Goal: Task Accomplishment & Management: Manage account settings

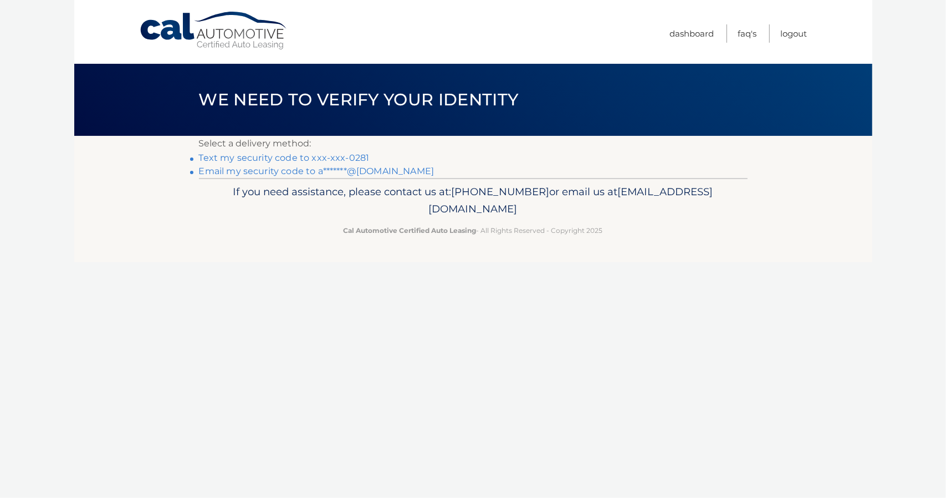
click at [304, 159] on link "Text my security code to xxx-xxx-0281" at bounding box center [284, 157] width 171 height 11
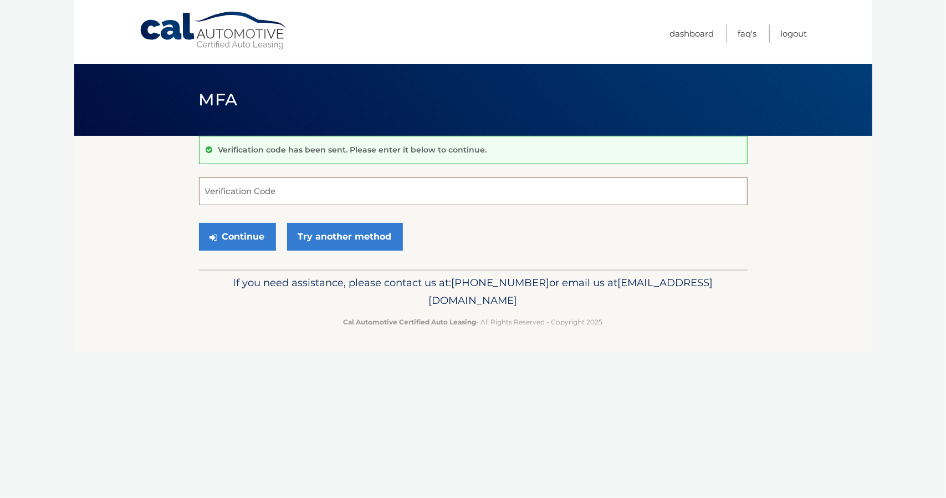
click at [292, 190] on input "Verification Code" at bounding box center [473, 191] width 549 height 28
type input "315856"
click at [259, 233] on button "Continue" at bounding box center [237, 237] width 77 height 28
